Goal: Find specific page/section: Find specific page/section

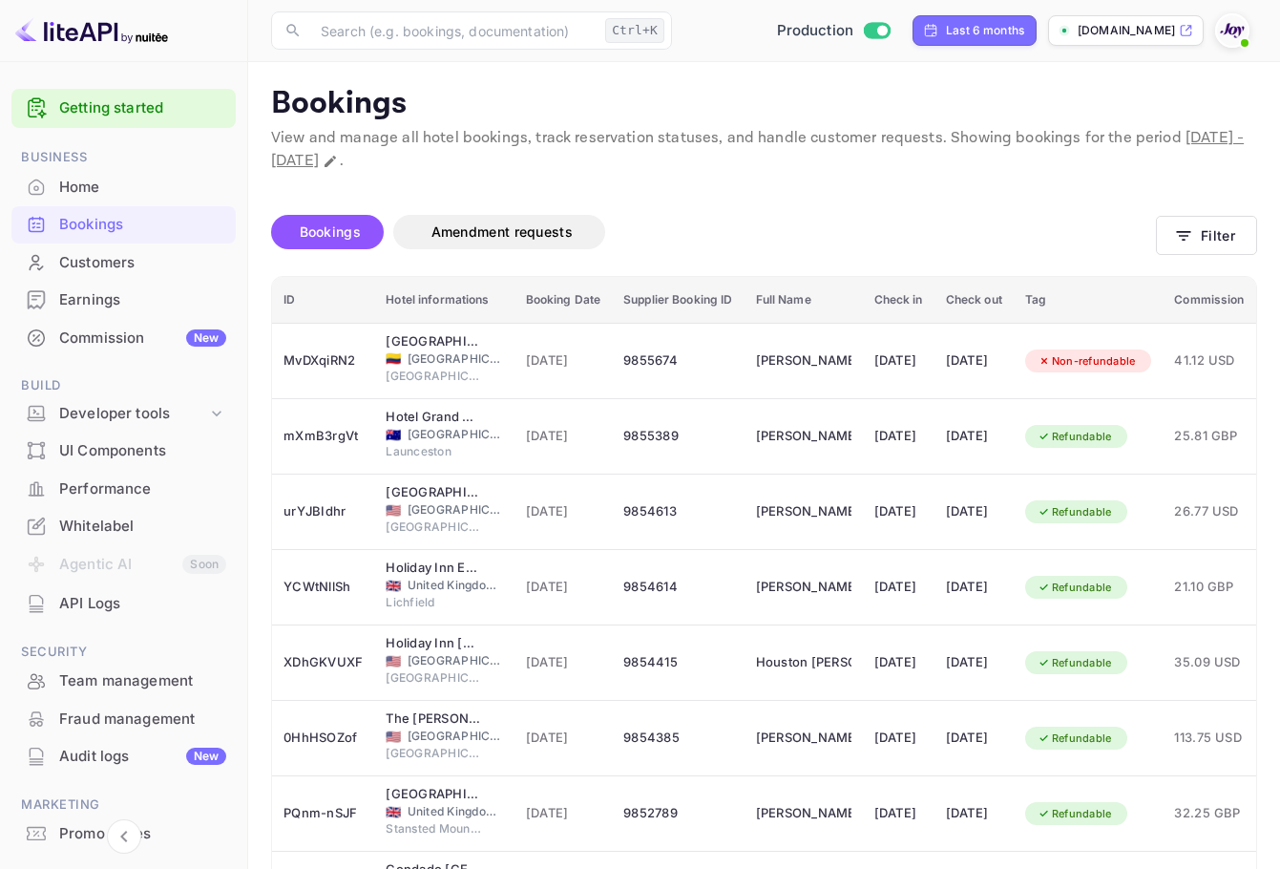
click at [119, 282] on div "Earnings" at bounding box center [123, 300] width 224 height 37
click at [122, 259] on div "Customers" at bounding box center [142, 263] width 167 height 22
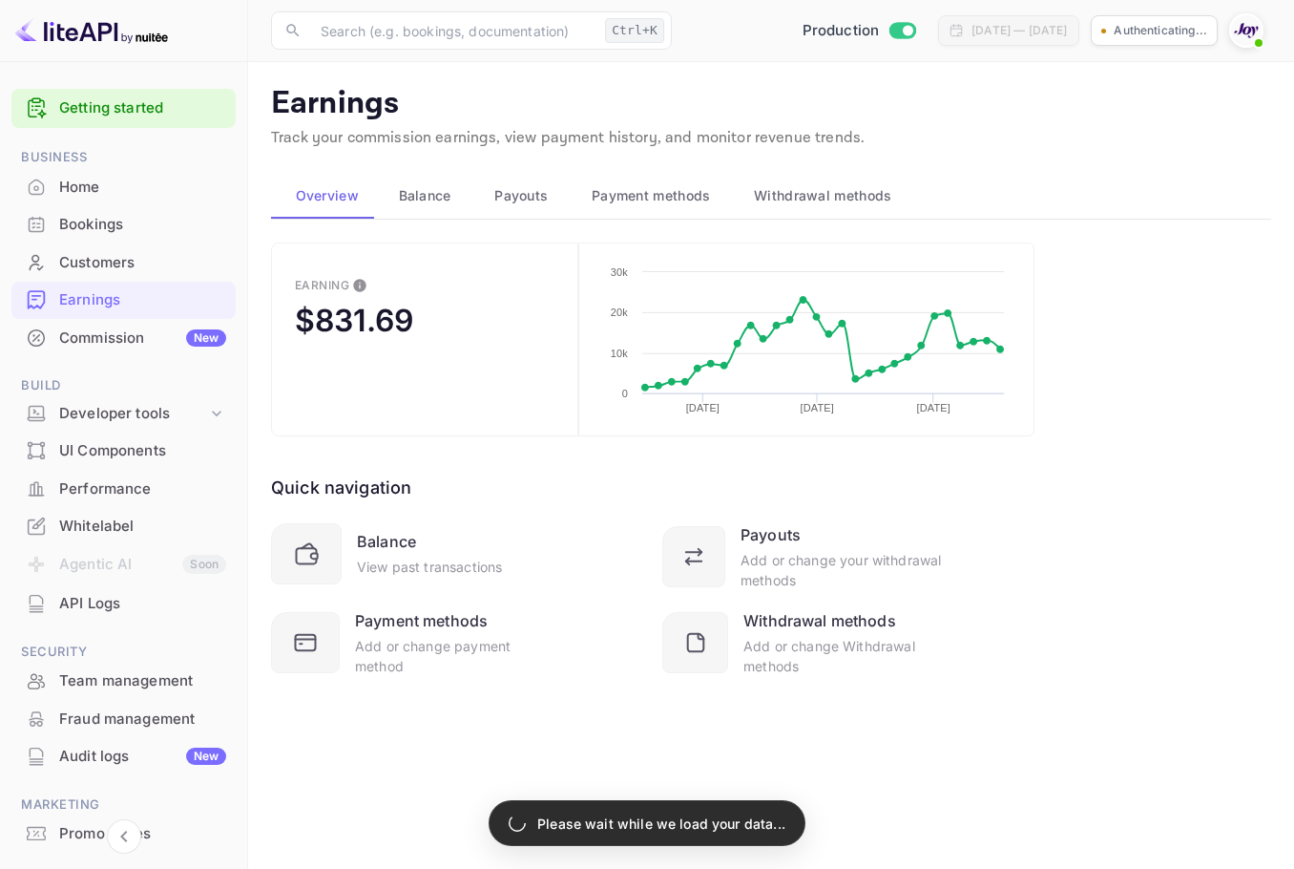
click at [97, 274] on div "Customers" at bounding box center [123, 262] width 224 height 37
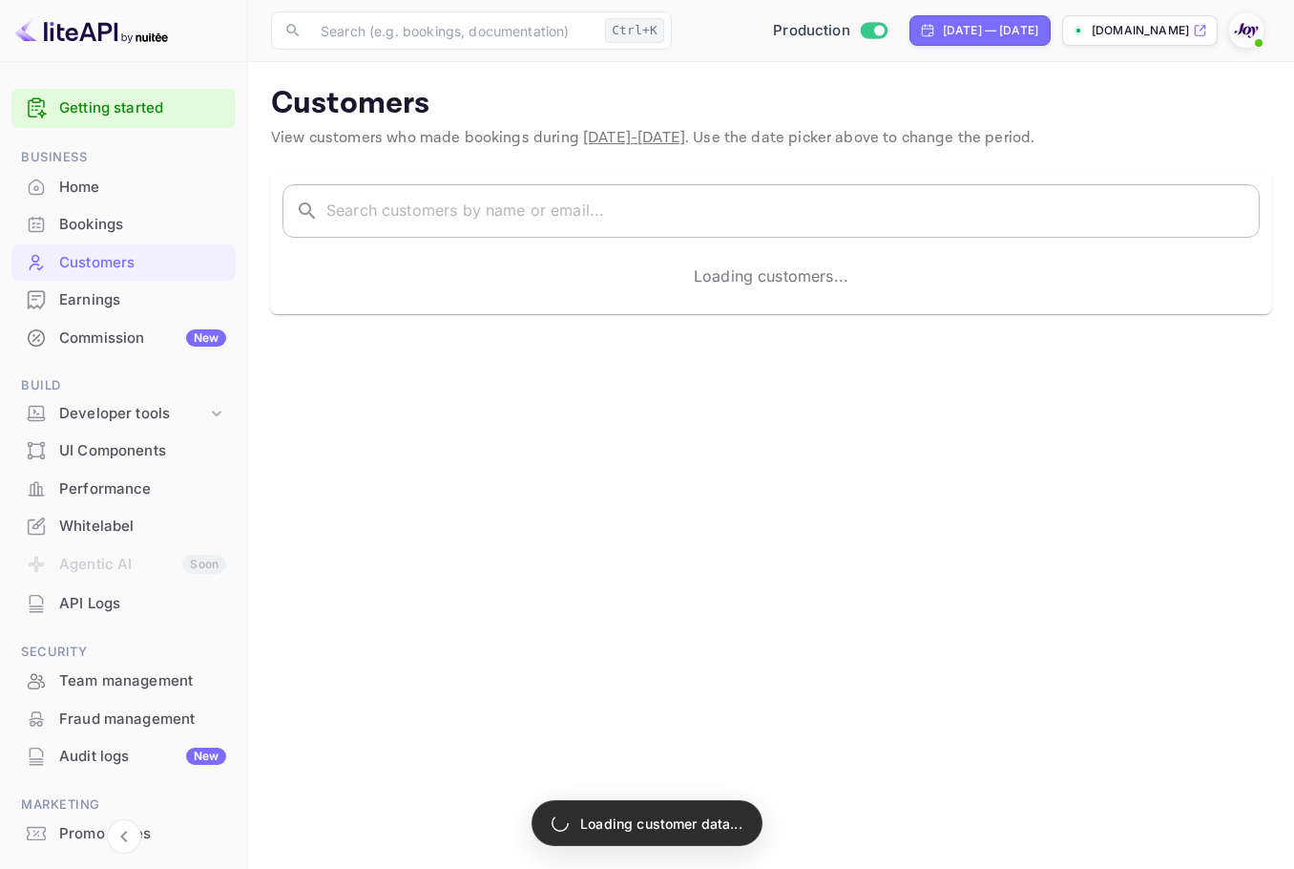
click at [474, 192] on input "text" at bounding box center [793, 210] width 934 height 53
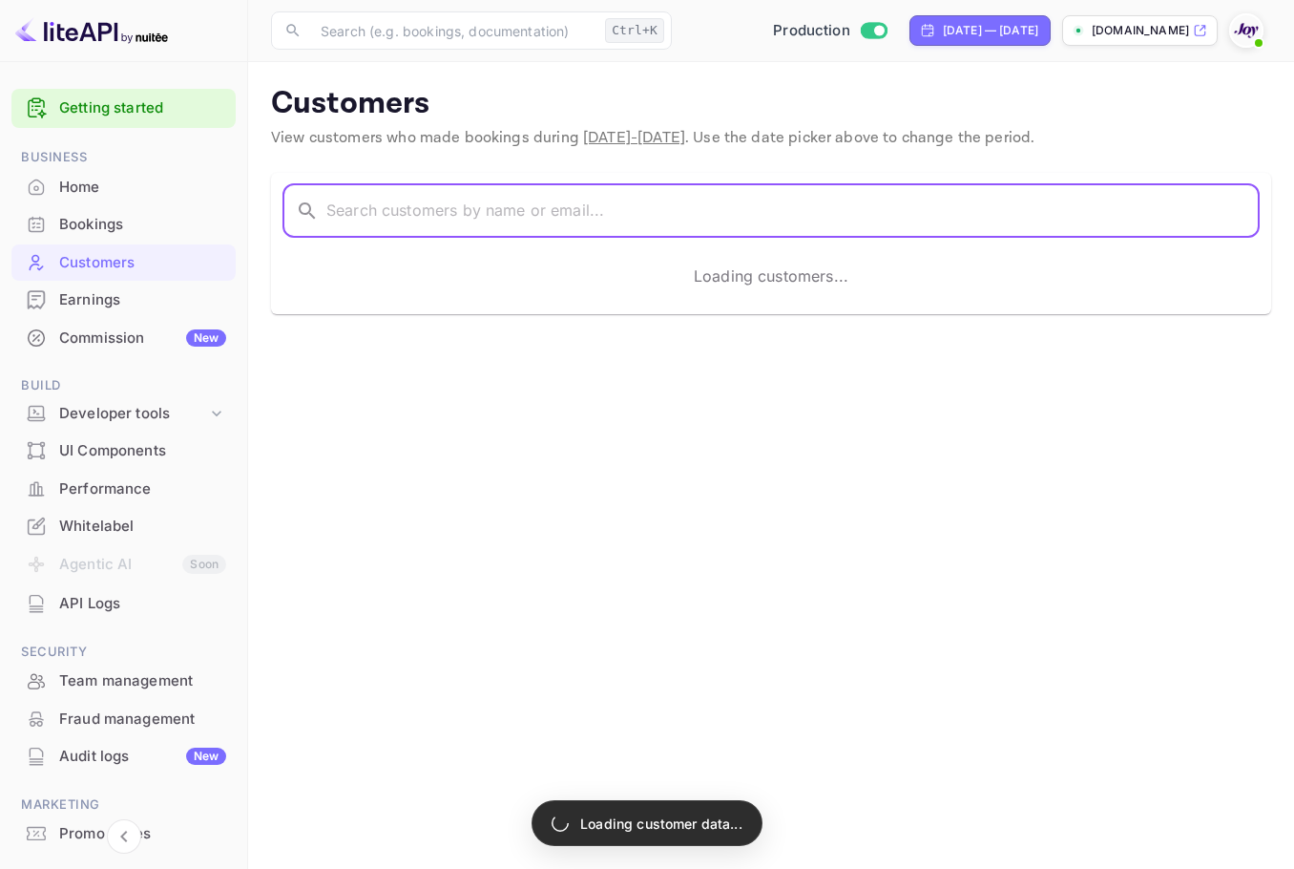
paste input "[PERSON_NAME]"
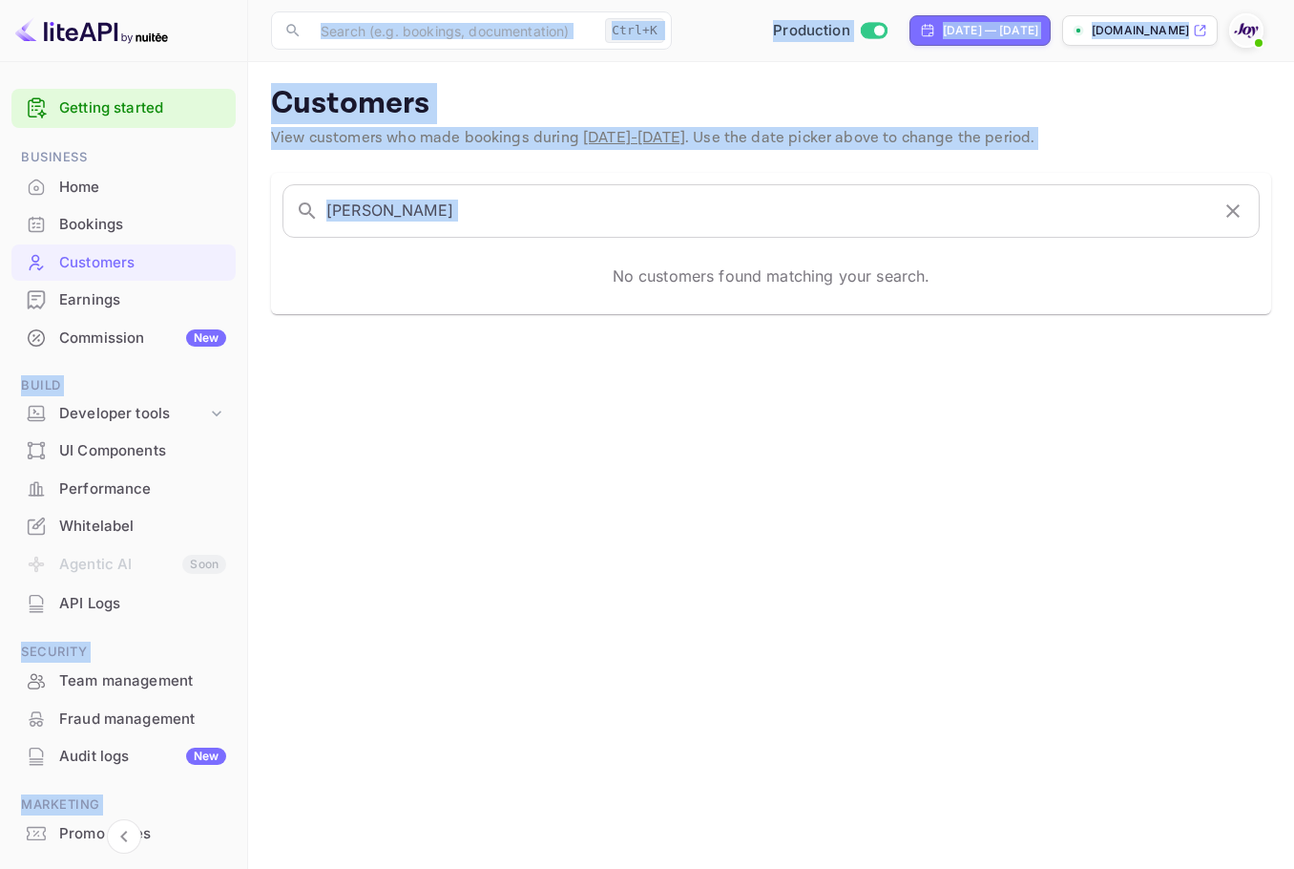
drag, startPoint x: 240, startPoint y: 220, endPoint x: 221, endPoint y: 219, distance: 18.2
click at [221, 219] on div "Getting started Business Home Bookings Customers Earnings Commission New Build …" at bounding box center [647, 434] width 1294 height 869
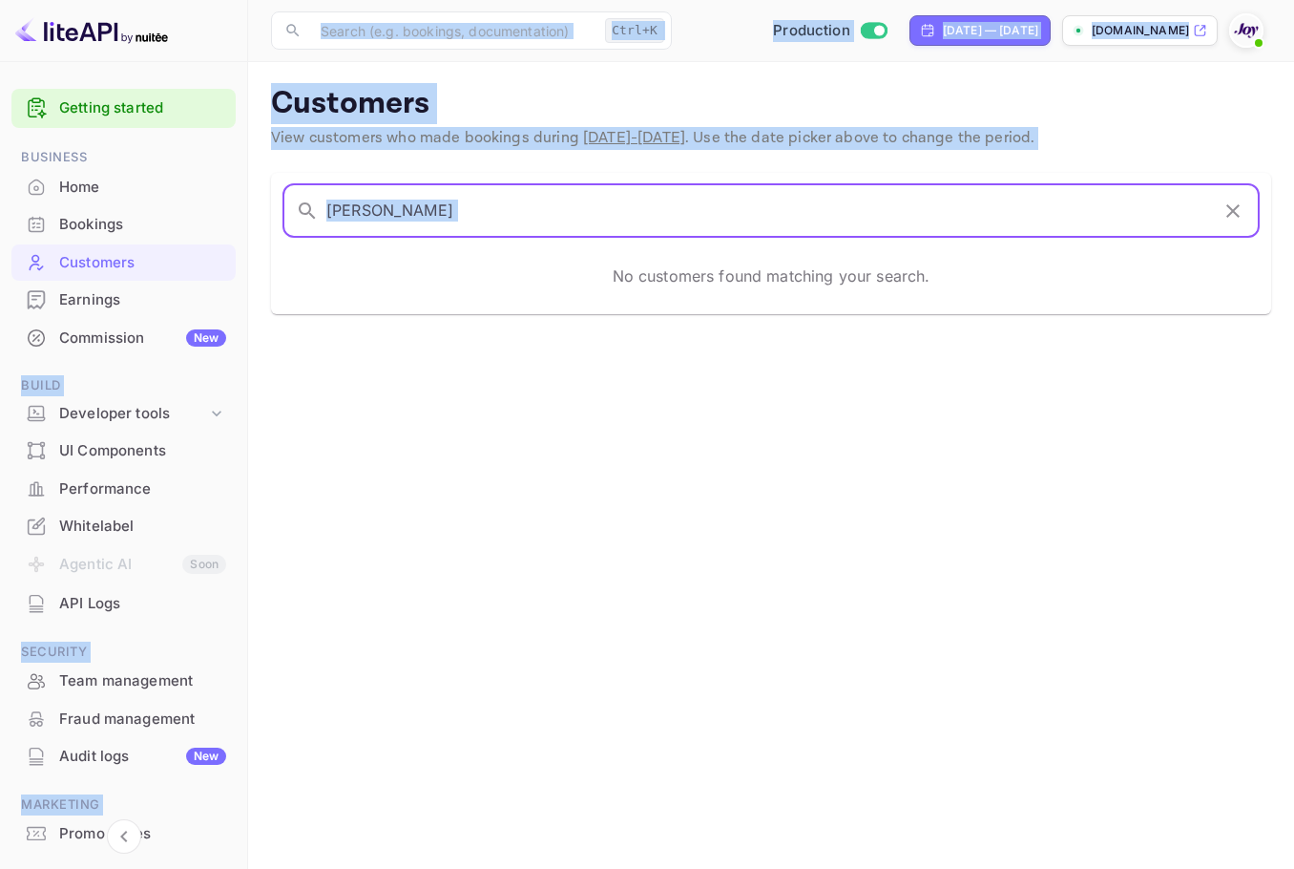
click at [395, 209] on input "[PERSON_NAME]" at bounding box center [767, 210] width 883 height 53
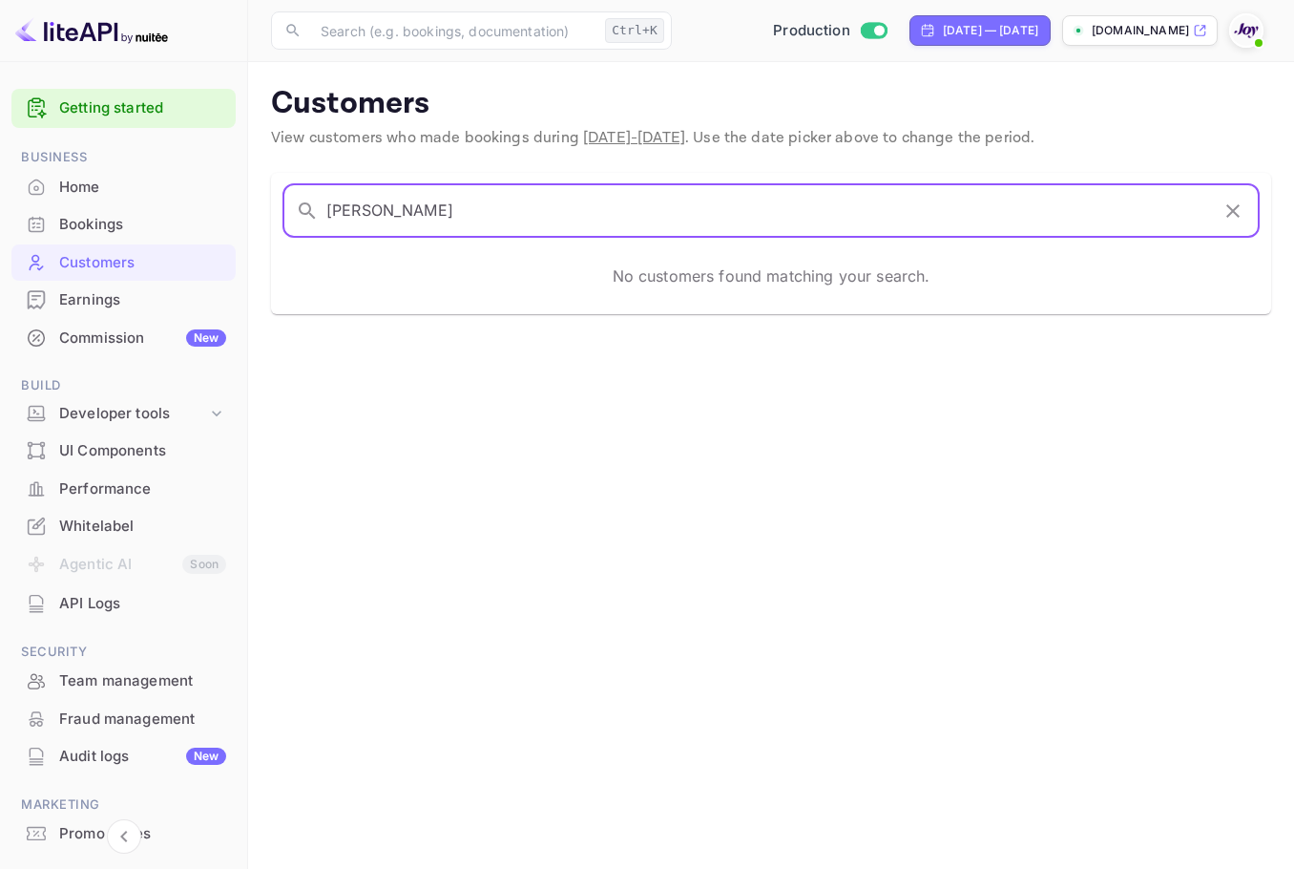
click at [395, 209] on input "[PERSON_NAME]" at bounding box center [767, 210] width 883 height 53
paste input "[PERSON_NAME]"
type input "[PERSON_NAME]"
